Goal: Find specific page/section: Find specific page/section

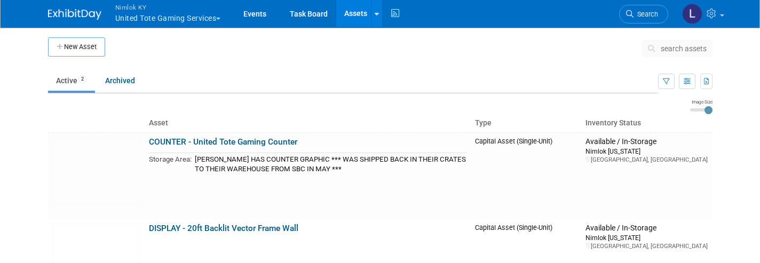
click at [190, 21] on button "Nimlok KY United Tote Gaming Services" at bounding box center [174, 14] width 120 height 28
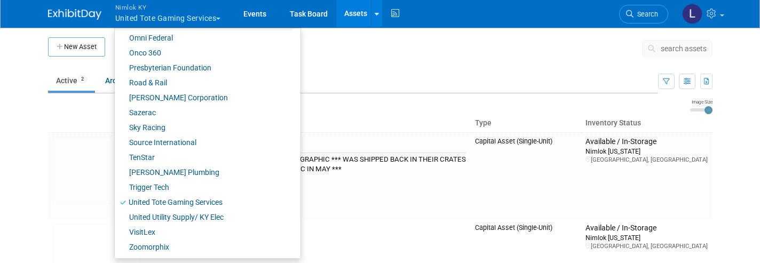
scroll to position [539, 0]
click at [178, 218] on link "United Utility Supply/ KY Elec" at bounding box center [204, 217] width 178 height 15
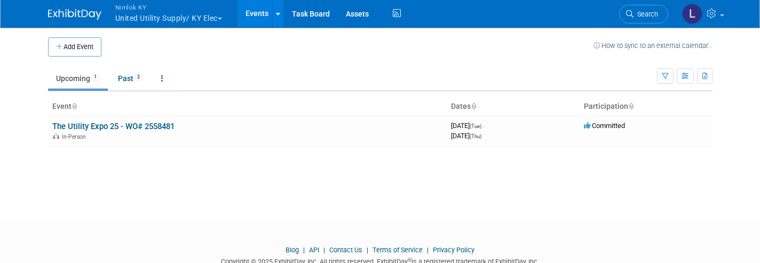
click at [144, 126] on link "The Utility Expo 25 - WO# 2558481" at bounding box center [113, 127] width 122 height 10
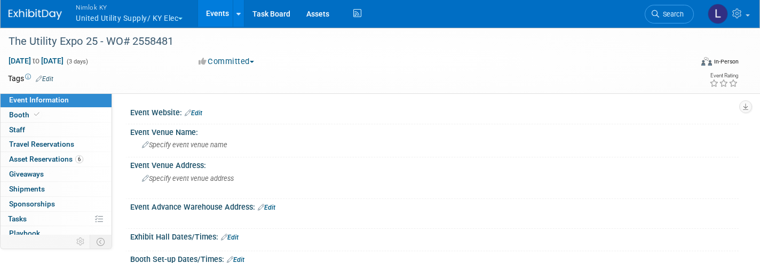
click at [59, 159] on span "Asset Reservations 6" at bounding box center [46, 159] width 74 height 9
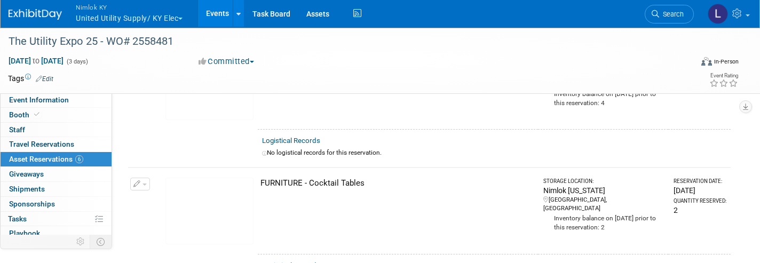
scroll to position [607, 0]
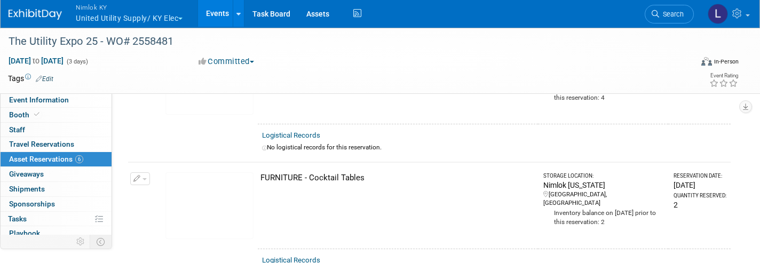
click at [320, 14] on link "Assets" at bounding box center [317, 13] width 39 height 27
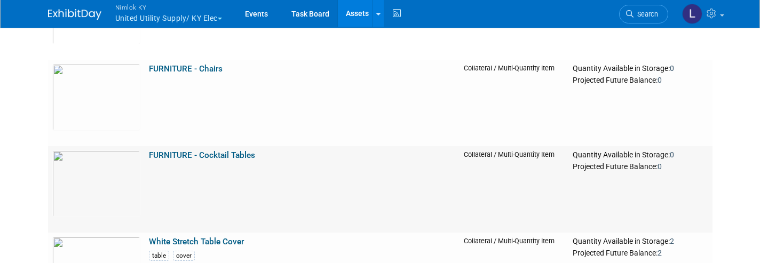
scroll to position [1109, 0]
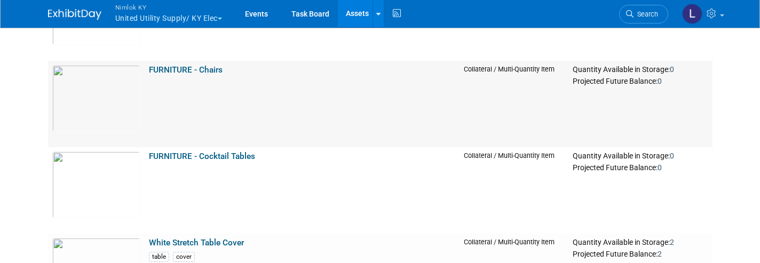
click at [219, 155] on link "FURNITURE - Cocktail Tables" at bounding box center [202, 157] width 106 height 10
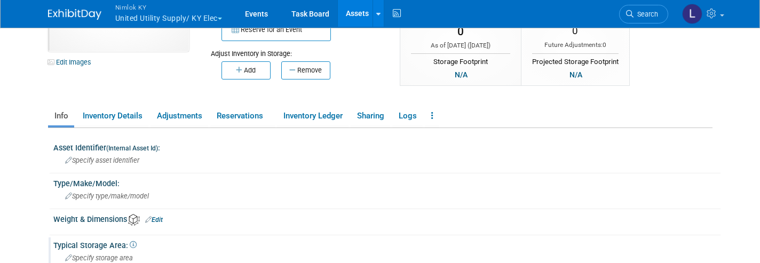
scroll to position [86, 0]
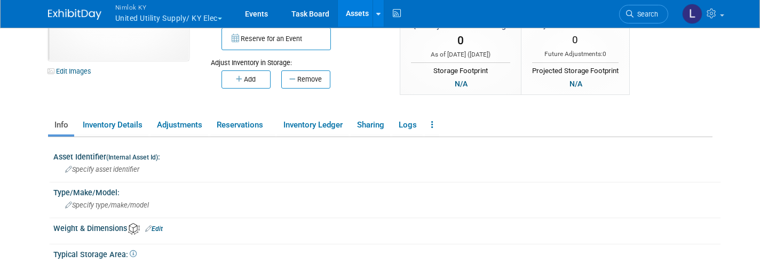
click at [176, 124] on link "Adjustments" at bounding box center [179, 125] width 58 height 19
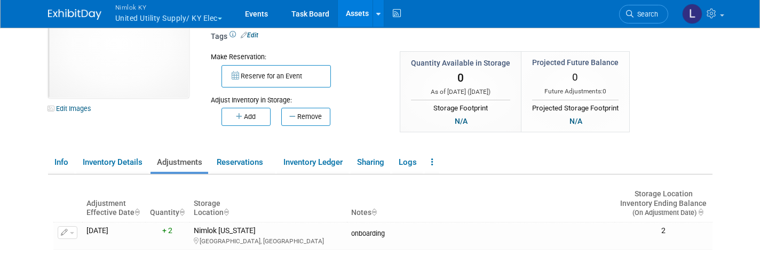
scroll to position [40, 0]
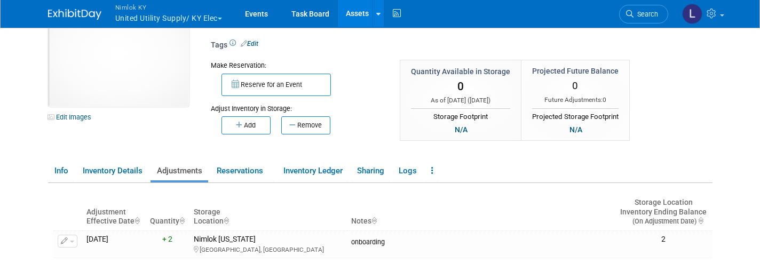
click at [62, 170] on link "Info" at bounding box center [61, 171] width 26 height 19
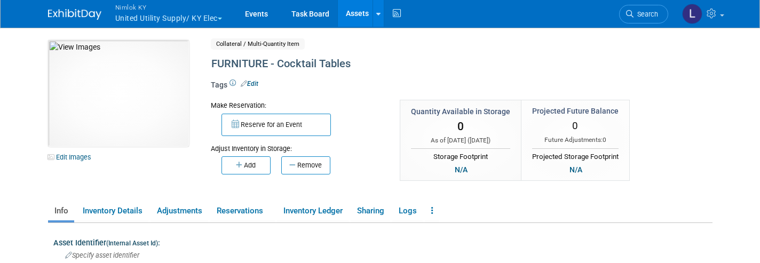
scroll to position [0, 0]
click at [357, 15] on link "Assets" at bounding box center [357, 13] width 39 height 27
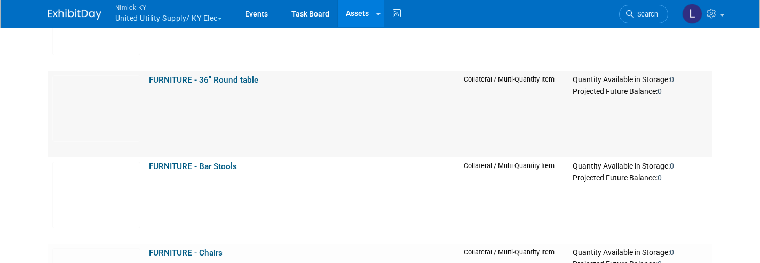
scroll to position [925, 0]
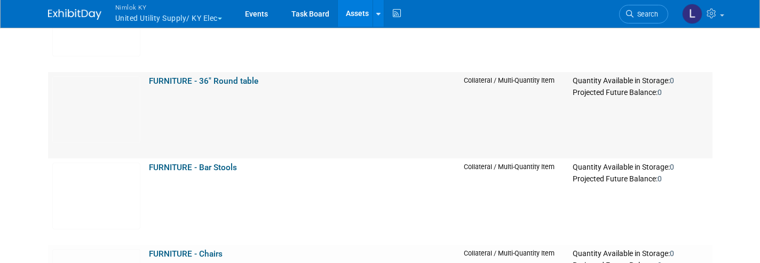
click at [206, 81] on link "FURNITURE - 36" Round table" at bounding box center [203, 81] width 109 height 10
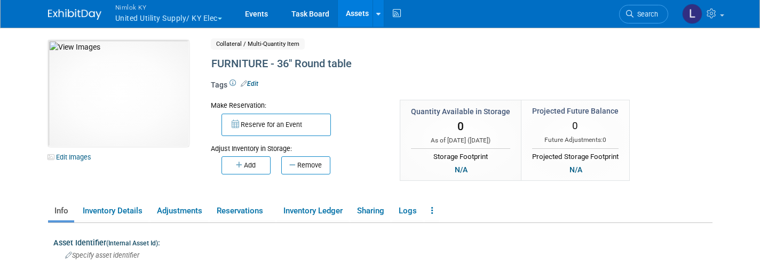
click at [237, 206] on link "Reservations" at bounding box center [242, 211] width 65 height 19
